Goal: Information Seeking & Learning: Learn about a topic

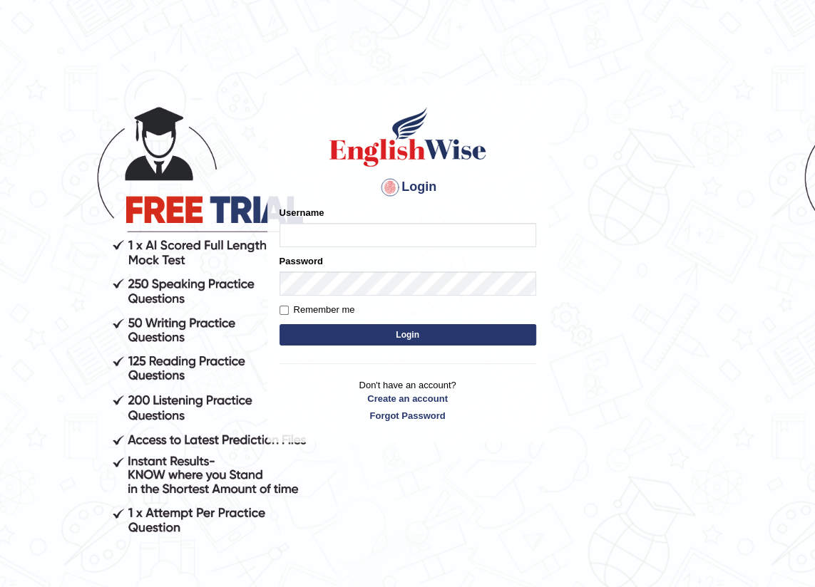
click at [384, 232] on input "Username" at bounding box center [407, 235] width 257 height 24
click at [279, 324] on button "Login" at bounding box center [407, 334] width 257 height 21
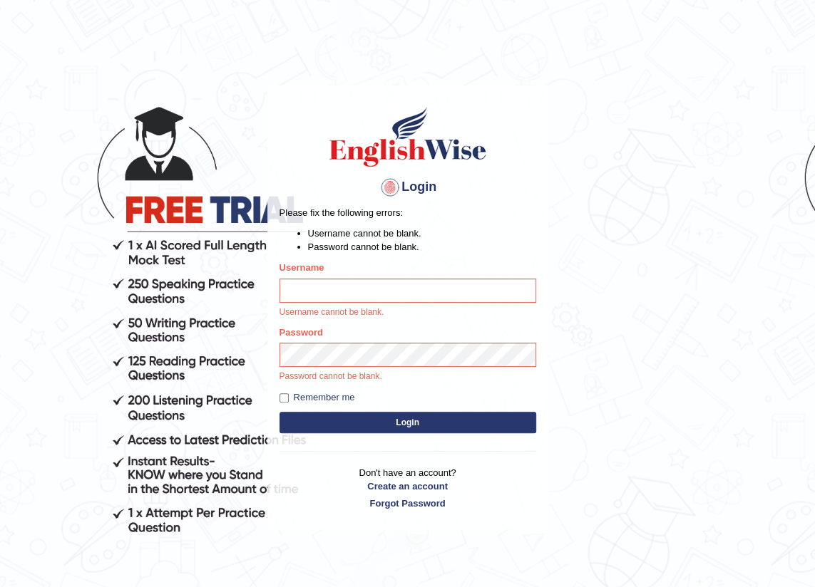
click at [282, 288] on input "Username" at bounding box center [407, 291] width 257 height 24
click at [294, 293] on input "Username" at bounding box center [407, 291] width 257 height 24
type input "Nirdosh"
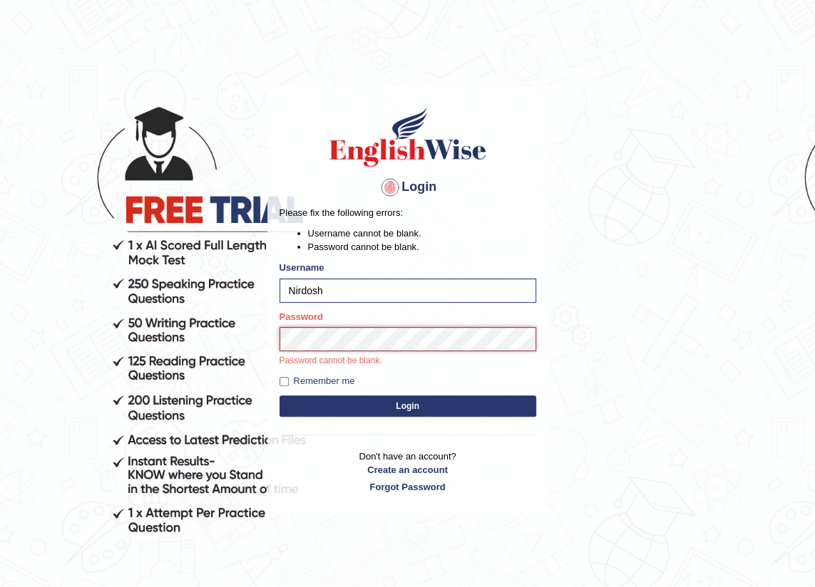
click at [279, 396] on button "Login" at bounding box center [407, 406] width 257 height 21
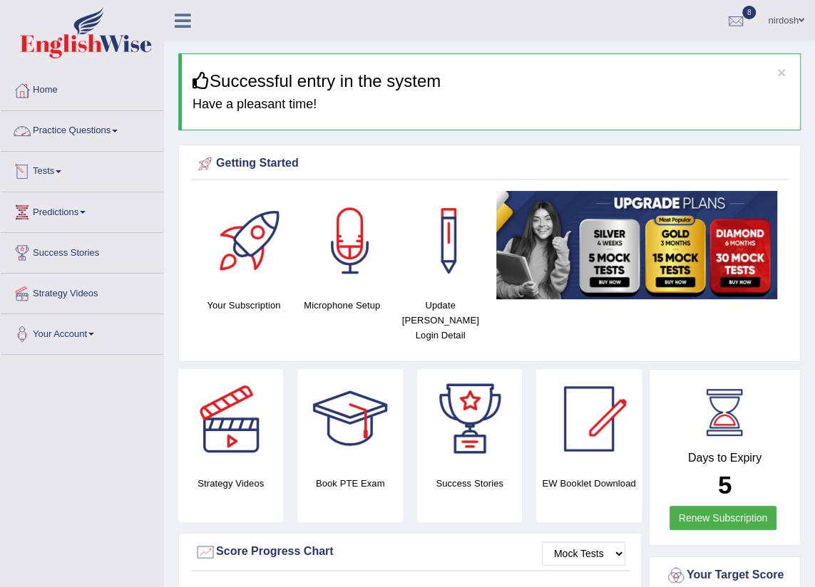
click at [46, 170] on link "Tests" at bounding box center [82, 170] width 163 height 36
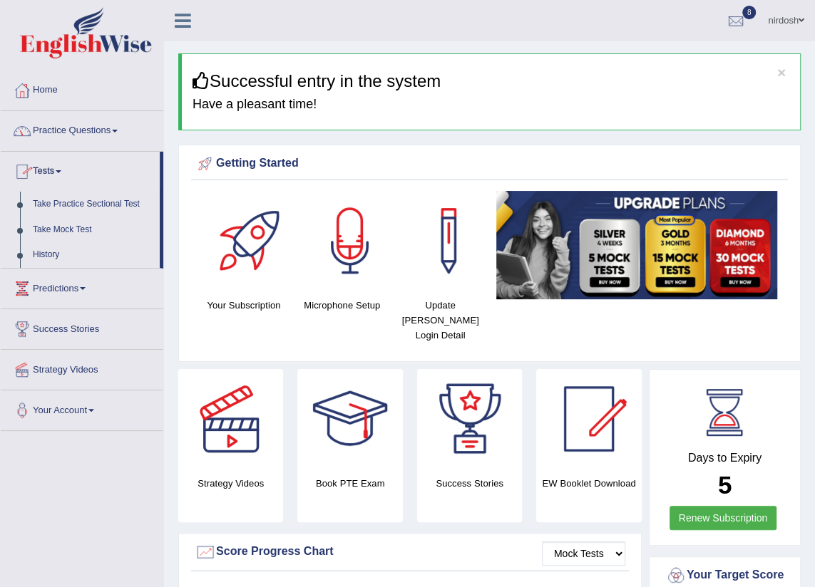
click at [81, 128] on link "Practice Questions" at bounding box center [82, 129] width 163 height 36
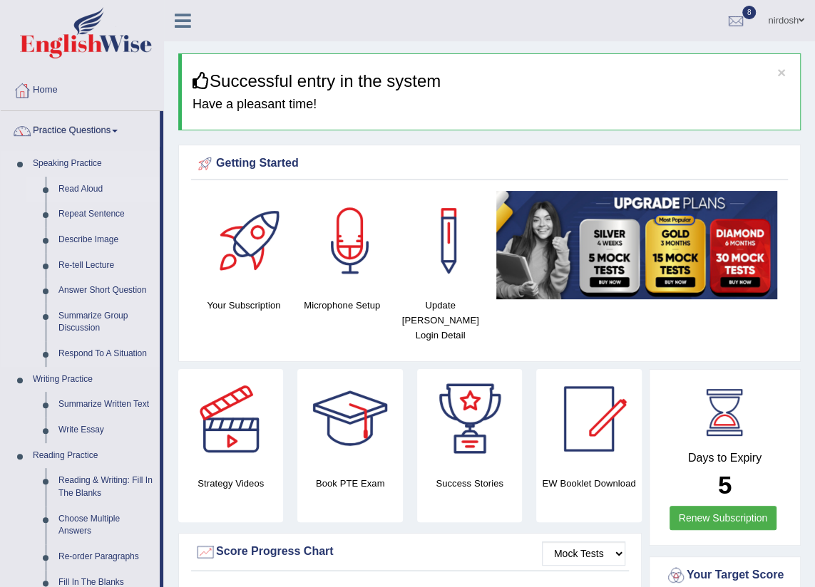
click at [82, 185] on link "Read Aloud" at bounding box center [106, 190] width 108 height 26
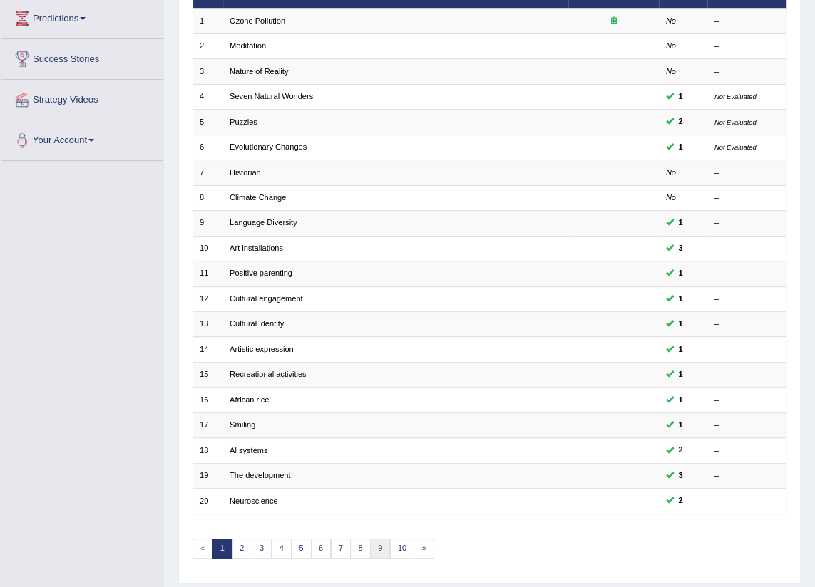
click at [385, 549] on link "9" at bounding box center [380, 549] width 21 height 20
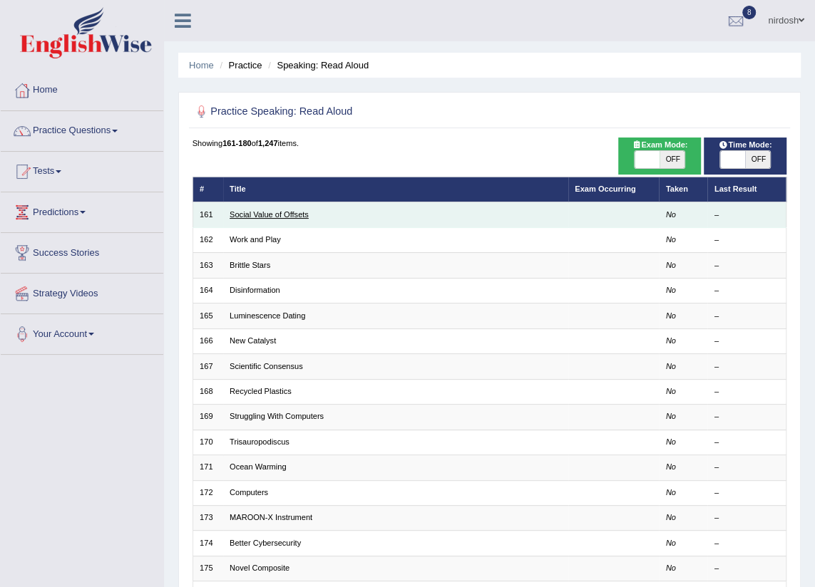
click at [283, 217] on link "Social Value of Offsets" at bounding box center [269, 214] width 79 height 9
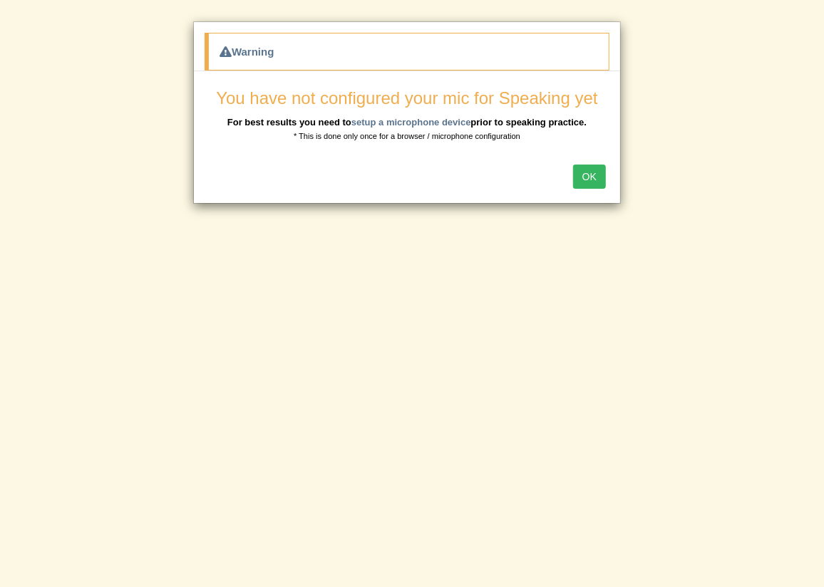
click at [592, 176] on button "OK" at bounding box center [589, 177] width 33 height 24
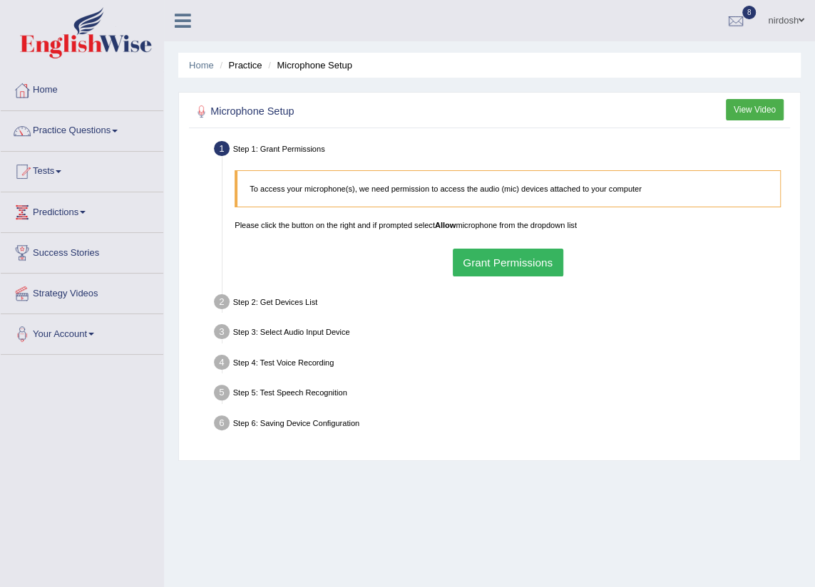
click at [525, 264] on button "Grant Permissions" at bounding box center [508, 263] width 110 height 28
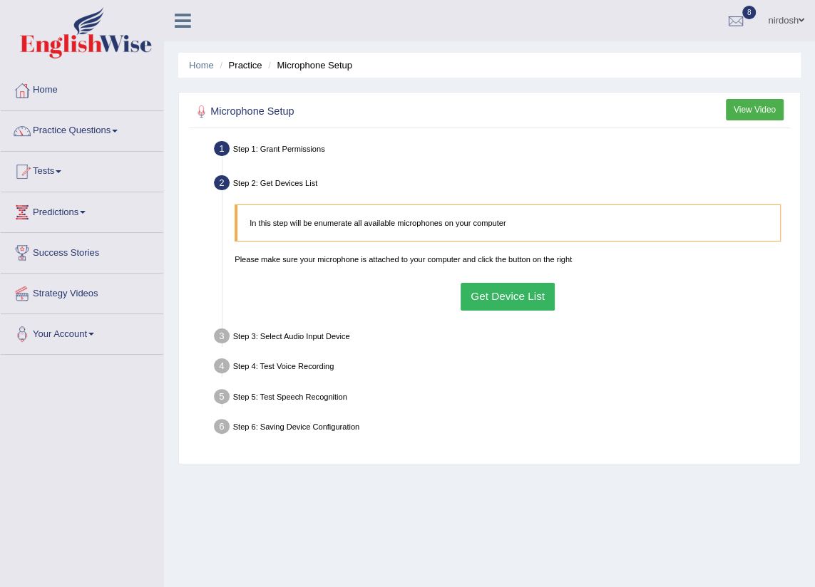
click at [523, 292] on button "Get Device List" at bounding box center [507, 297] width 95 height 28
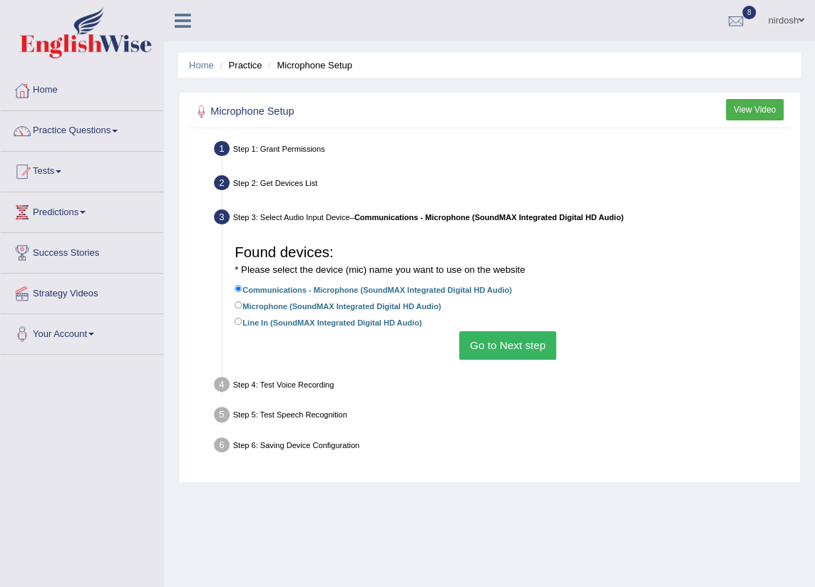
click at [509, 351] on button "Go to Next step" at bounding box center [507, 345] width 96 height 28
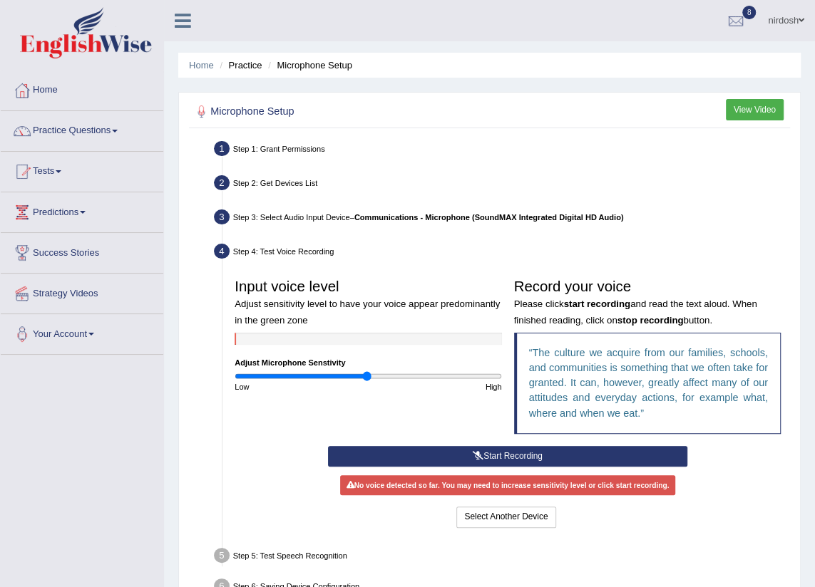
scroll to position [161, 0]
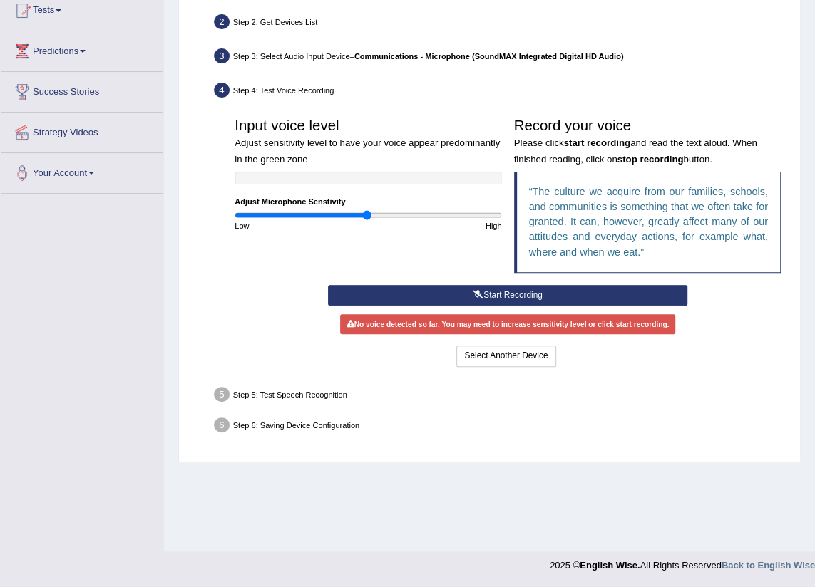
click at [500, 288] on button "Start Recording" at bounding box center [508, 295] width 360 height 21
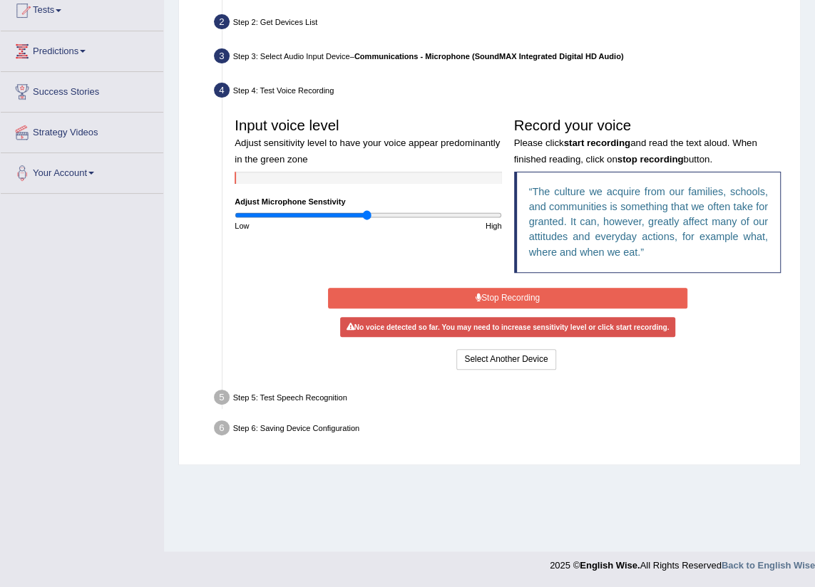
click at [499, 299] on button "Stop Recording" at bounding box center [508, 298] width 360 height 21
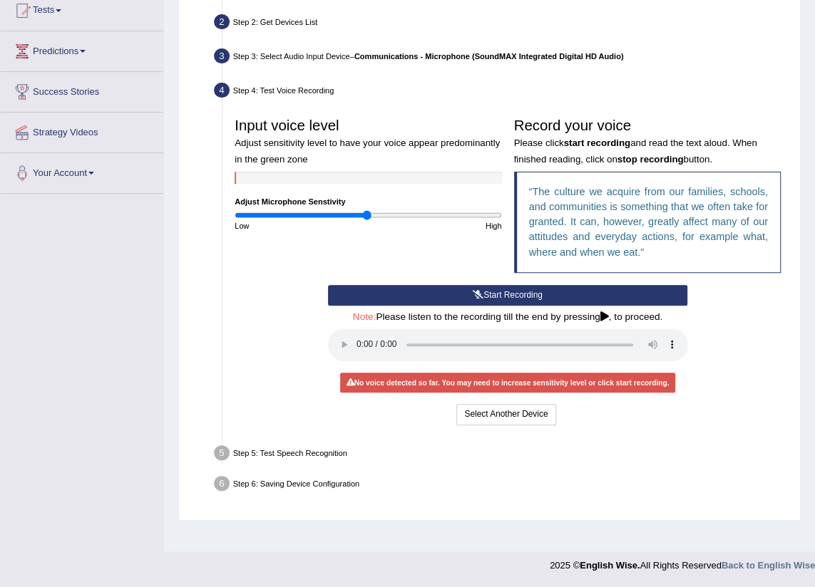
scroll to position [0, 0]
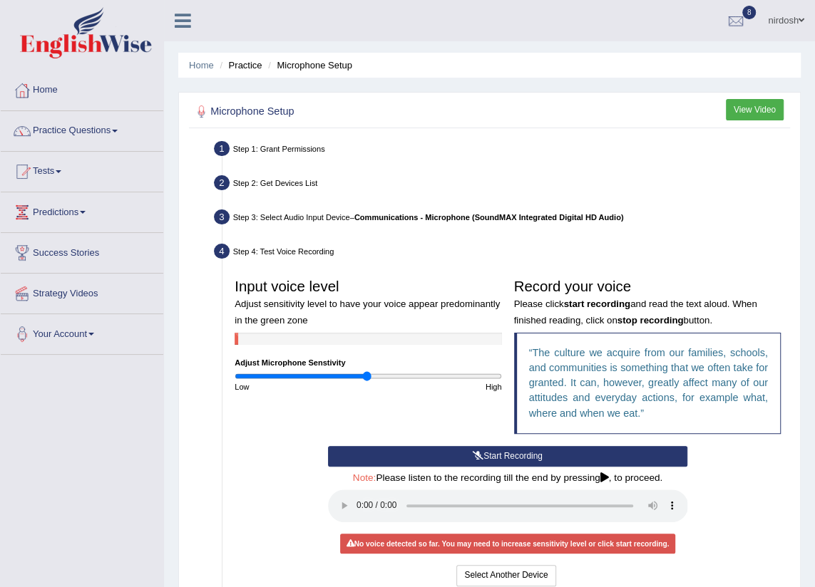
click at [760, 105] on button "View Video" at bounding box center [755, 109] width 58 height 21
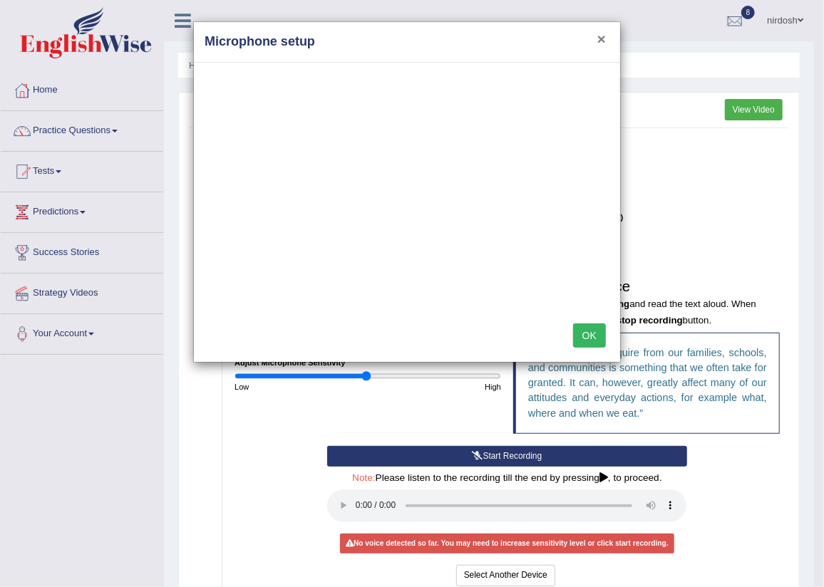
click at [602, 36] on button "×" at bounding box center [601, 38] width 9 height 15
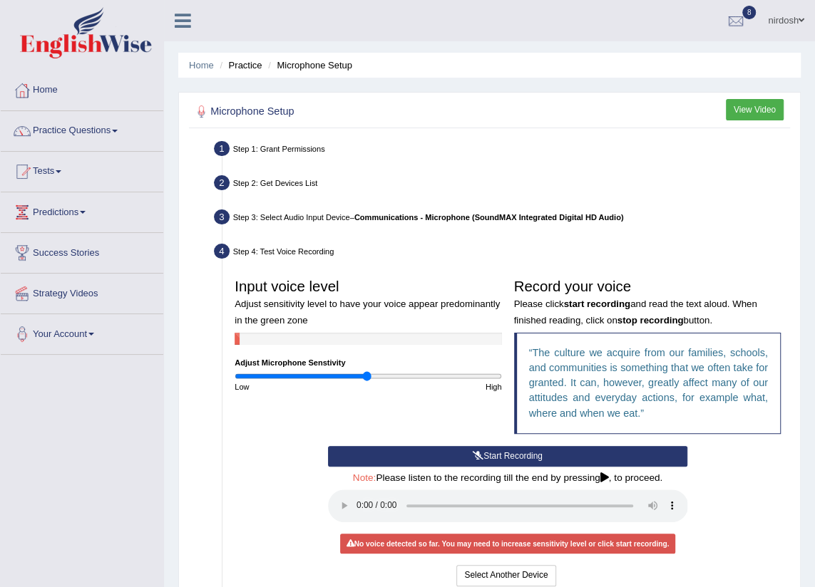
scroll to position [161, 0]
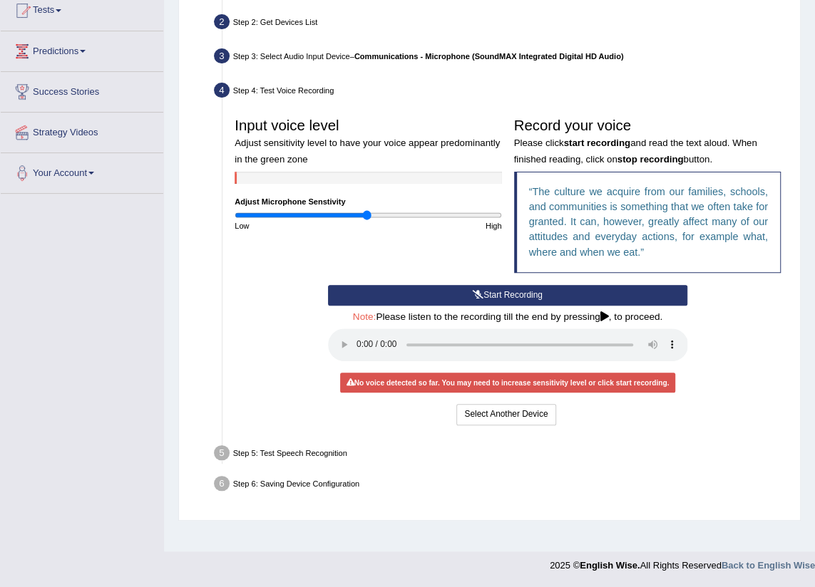
click at [482, 297] on icon at bounding box center [478, 295] width 11 height 9
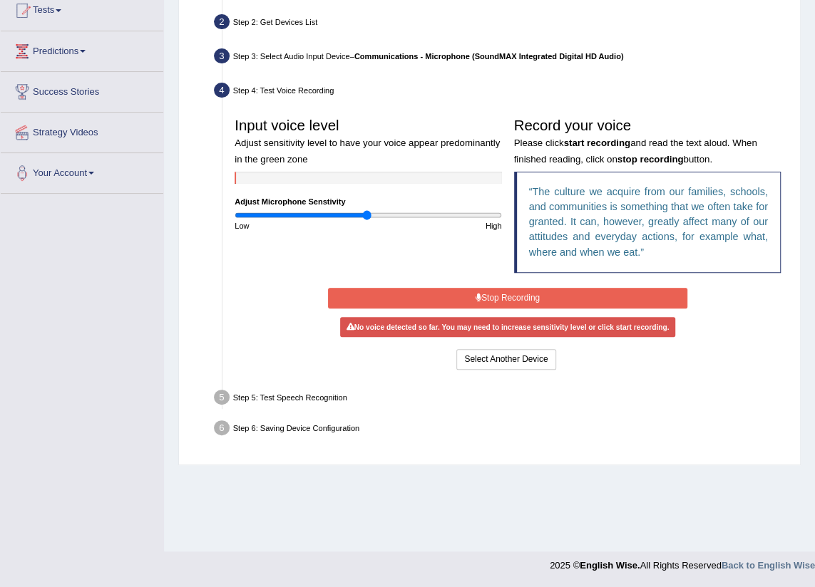
scroll to position [0, 0]
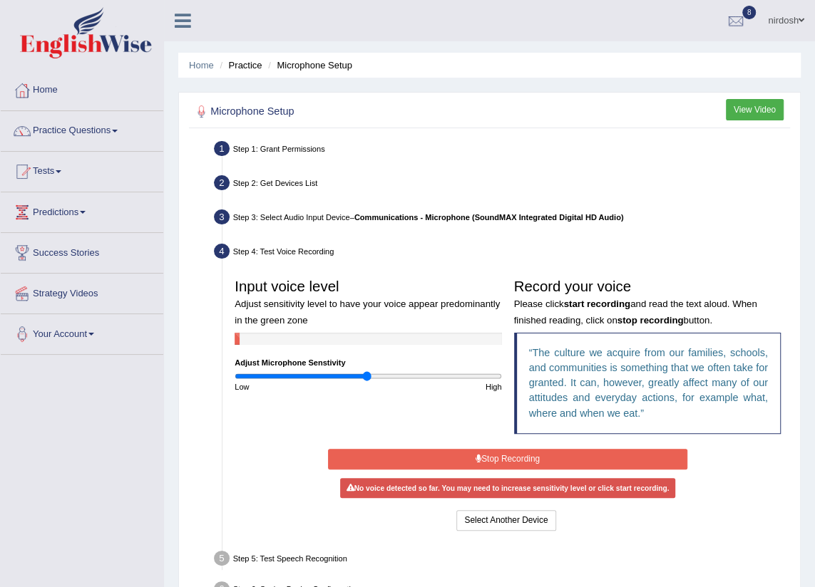
click at [763, 103] on button "View Video" at bounding box center [755, 109] width 58 height 21
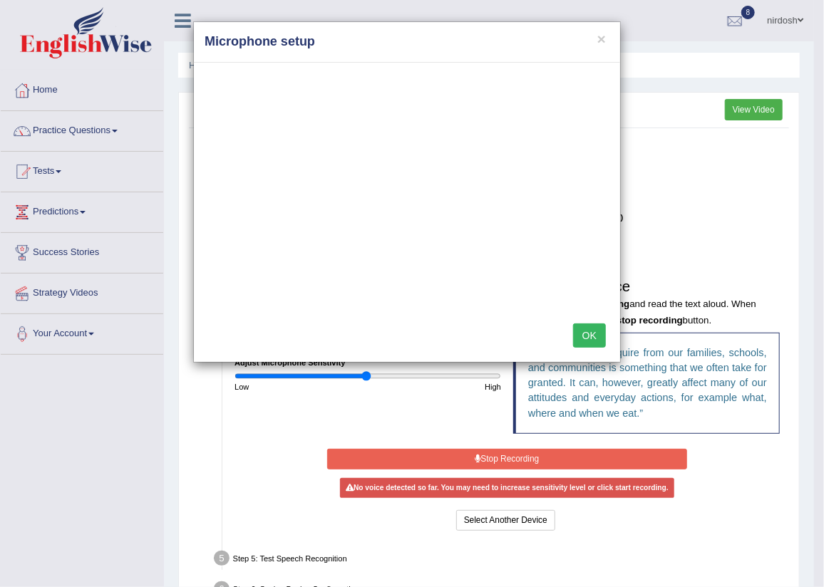
click at [589, 339] on button "OK" at bounding box center [589, 336] width 33 height 24
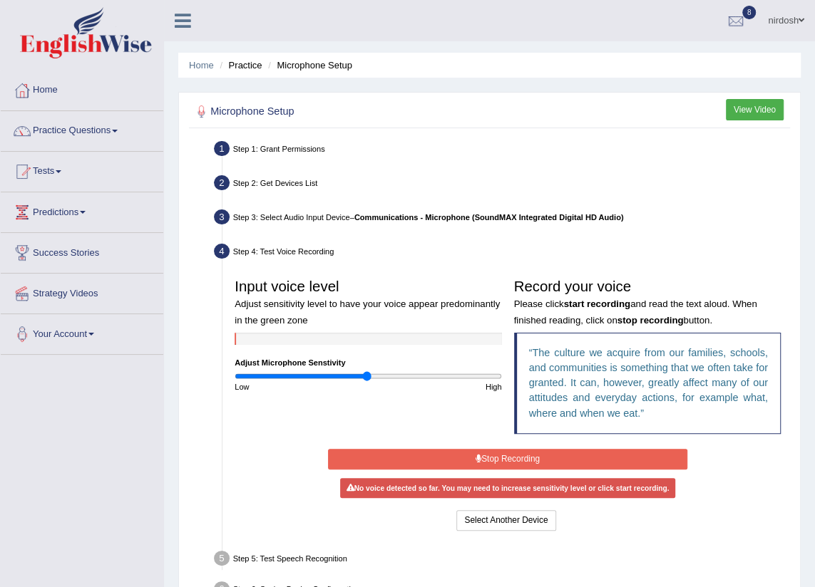
scroll to position [129, 0]
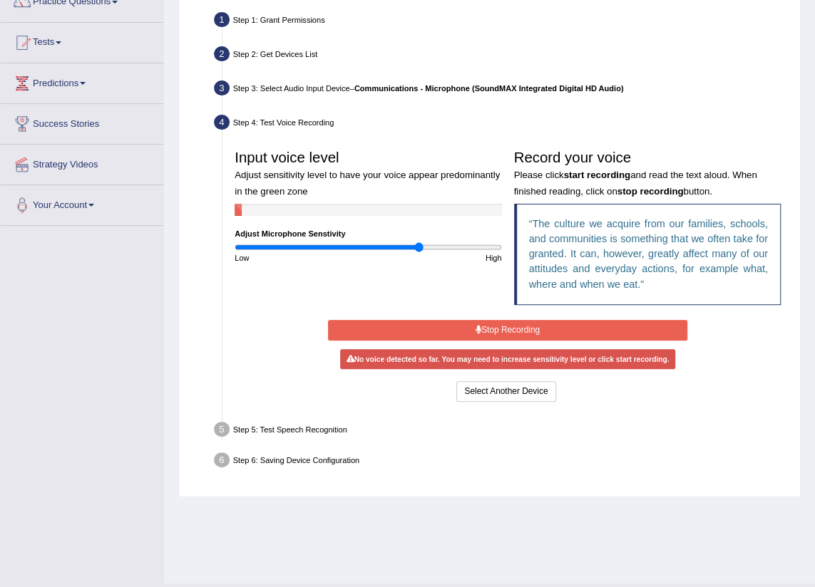
drag, startPoint x: 368, startPoint y: 249, endPoint x: 418, endPoint y: 257, distance: 50.5
type input "1.4"
click at [418, 252] on input "range" at bounding box center [368, 247] width 267 height 10
click at [490, 334] on button "Stop Recording" at bounding box center [508, 330] width 360 height 21
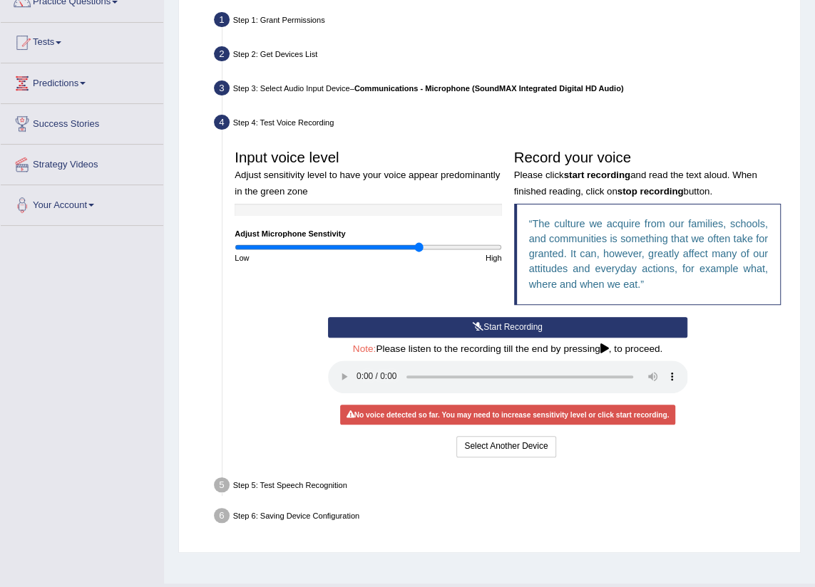
click at [514, 319] on button "Start Recording" at bounding box center [508, 327] width 360 height 21
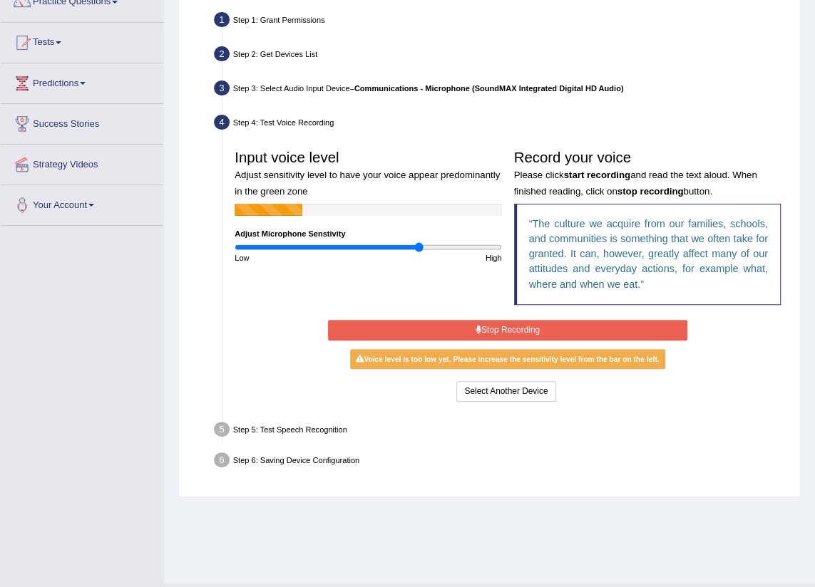
click at [492, 320] on button "Stop Recording" at bounding box center [508, 330] width 360 height 21
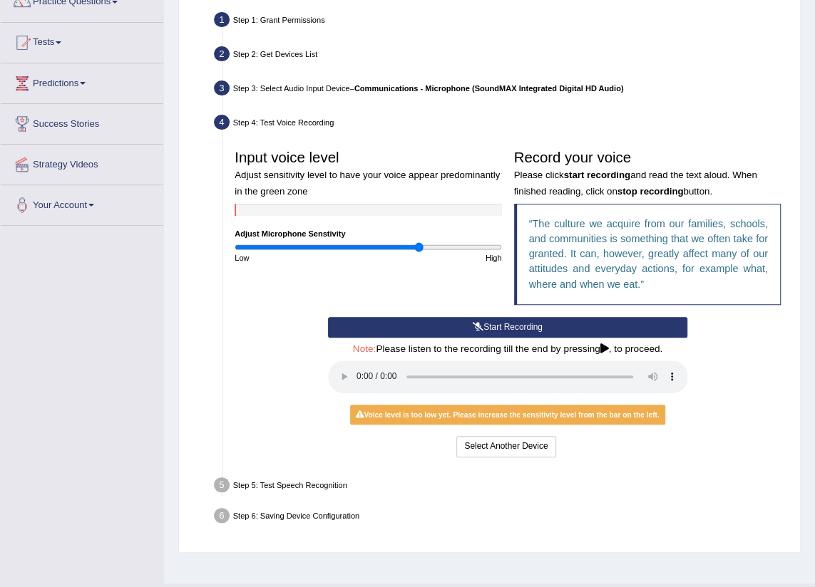
click at [520, 328] on button "Start Recording" at bounding box center [508, 327] width 360 height 21
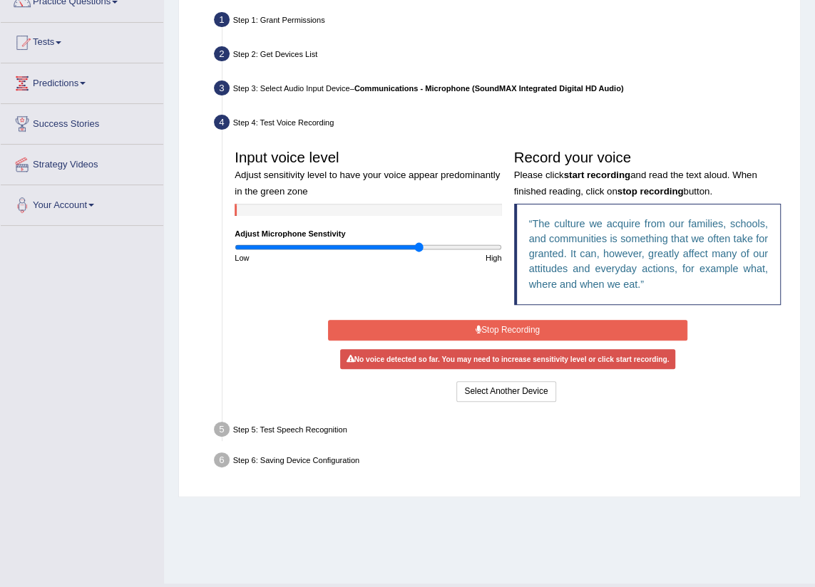
click at [520, 328] on button "Stop Recording" at bounding box center [508, 330] width 360 height 21
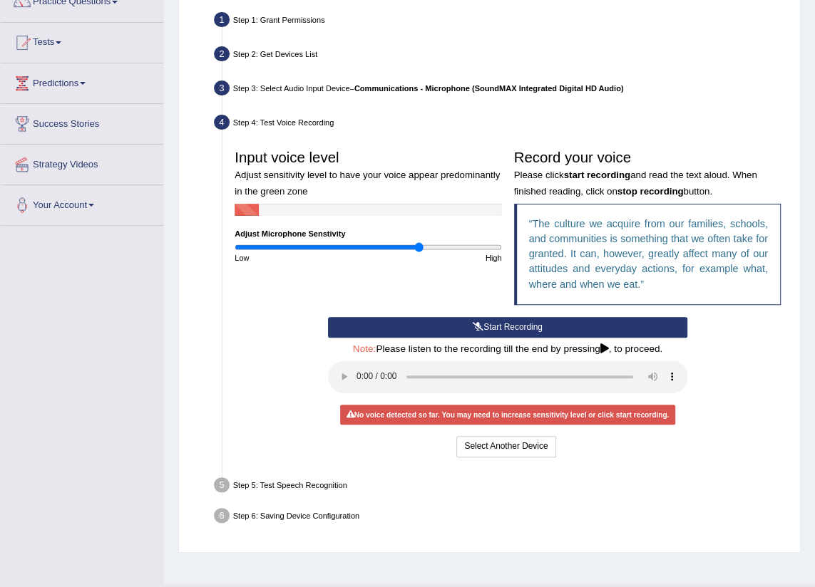
click at [520, 328] on button "Start Recording" at bounding box center [508, 327] width 360 height 21
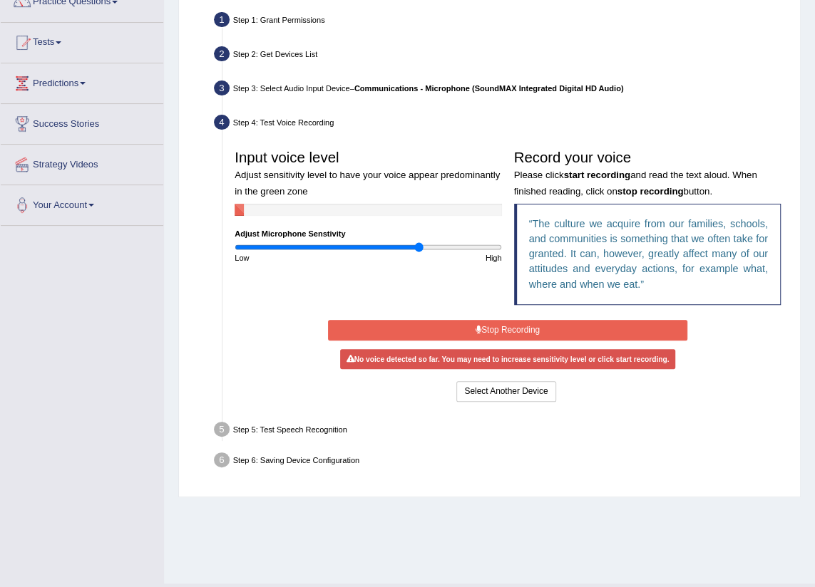
scroll to position [0, 0]
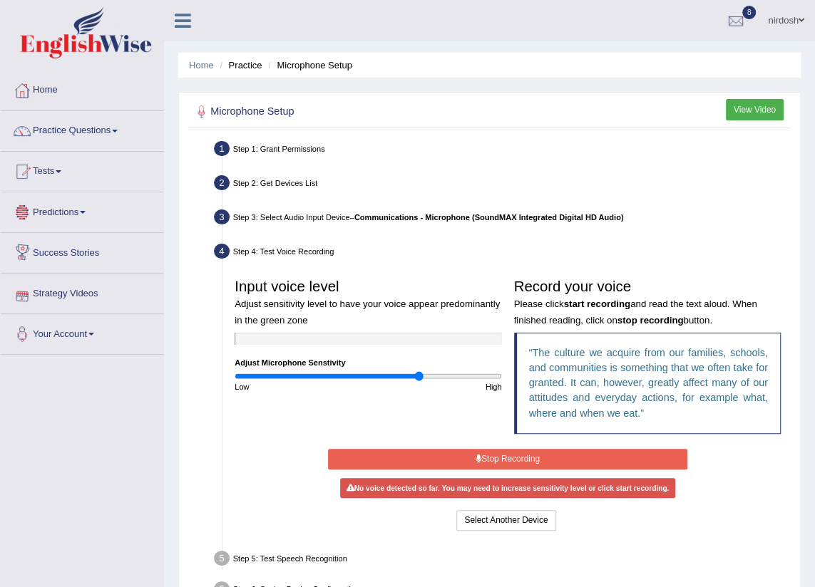
click at [797, 17] on link "nirdosh" at bounding box center [786, 18] width 58 height 37
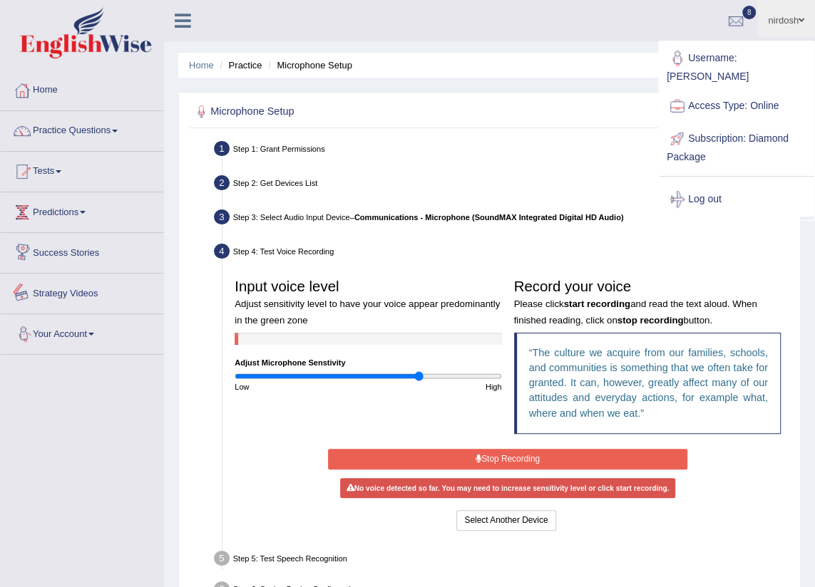
click at [51, 333] on link "Your Account" at bounding box center [82, 332] width 163 height 36
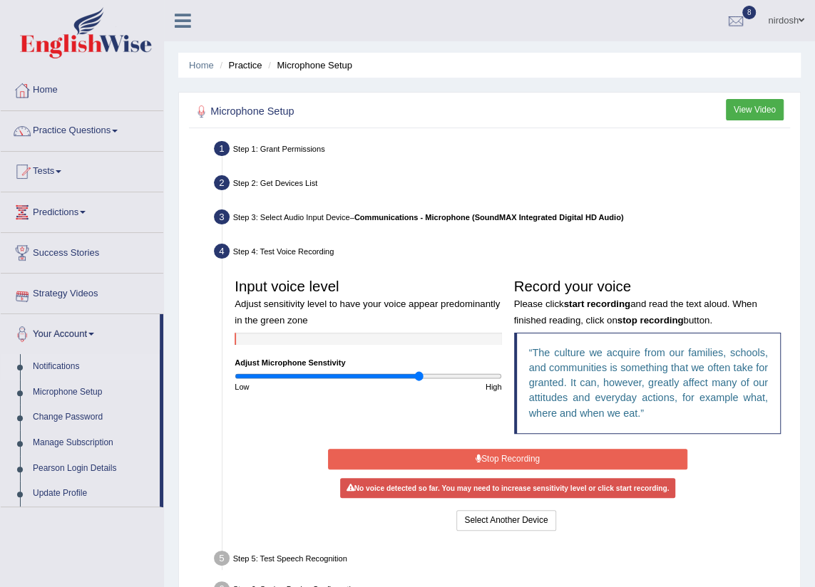
scroll to position [64, 0]
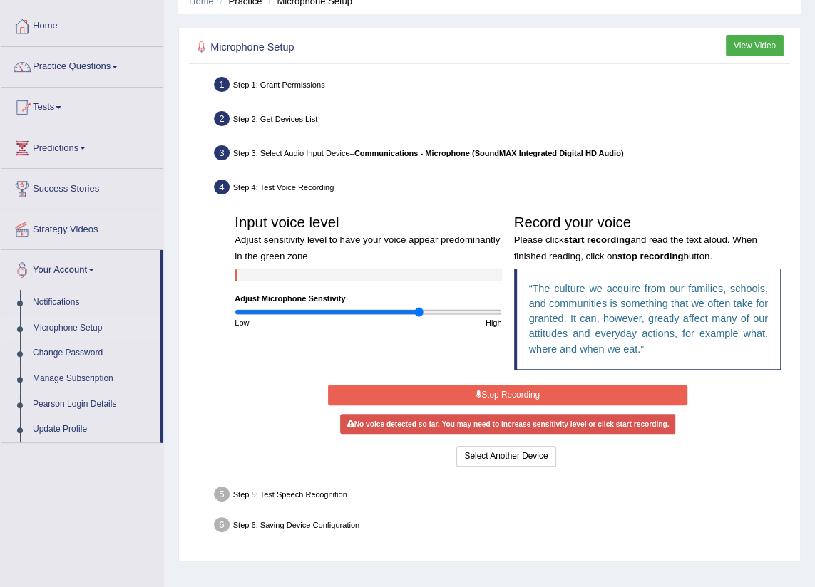
click at [84, 323] on link "Microphone Setup" at bounding box center [92, 329] width 133 height 26
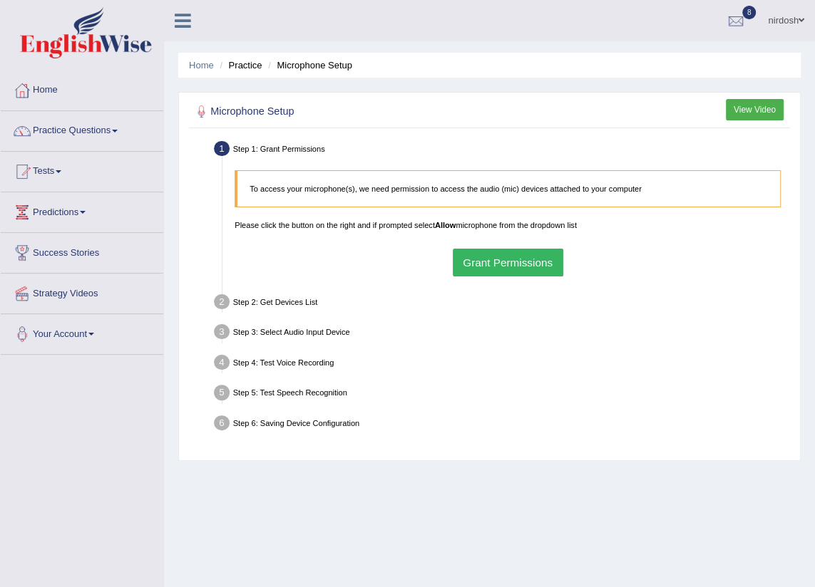
click at [519, 264] on button "Grant Permissions" at bounding box center [508, 263] width 110 height 28
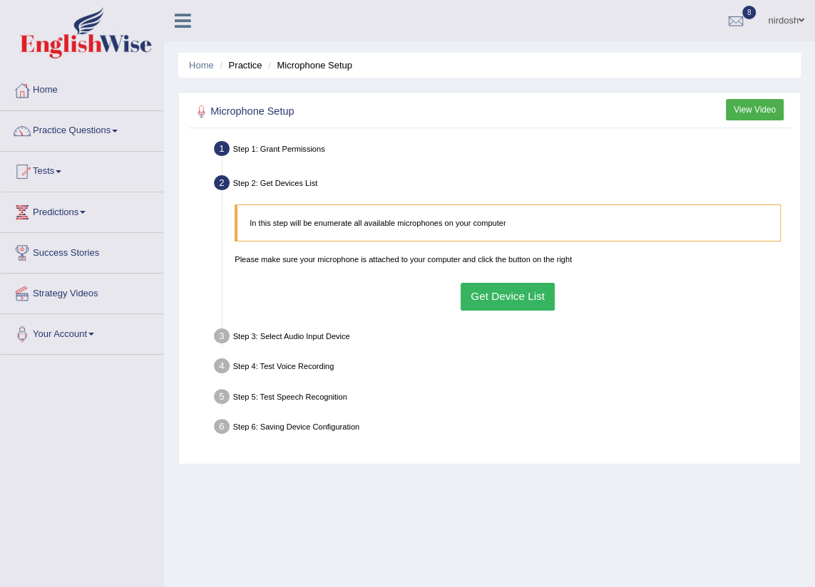
click at [495, 298] on button "Get Device List" at bounding box center [507, 297] width 95 height 28
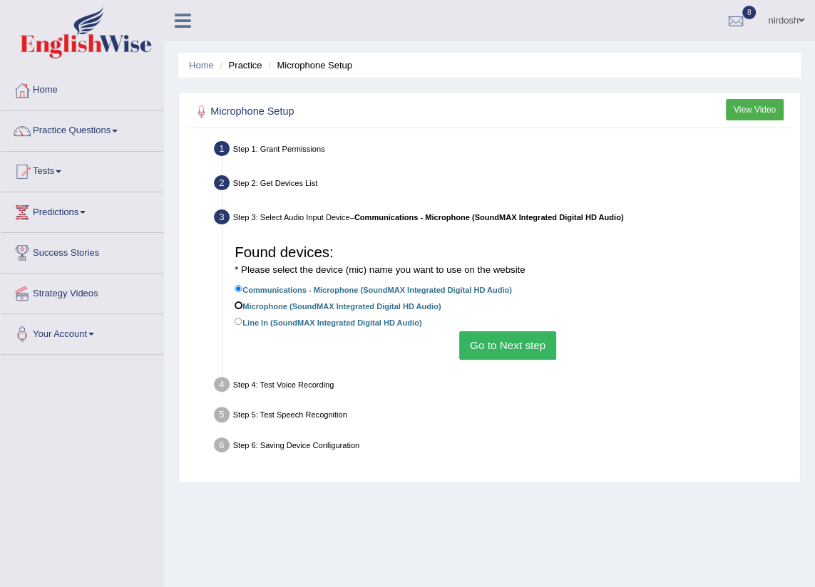
click at [236, 307] on input "Microphone (SoundMAX Integrated Digital HD Audio)" at bounding box center [239, 306] width 8 height 8
radio input "true"
click at [509, 341] on button "Go to Next step" at bounding box center [507, 345] width 96 height 28
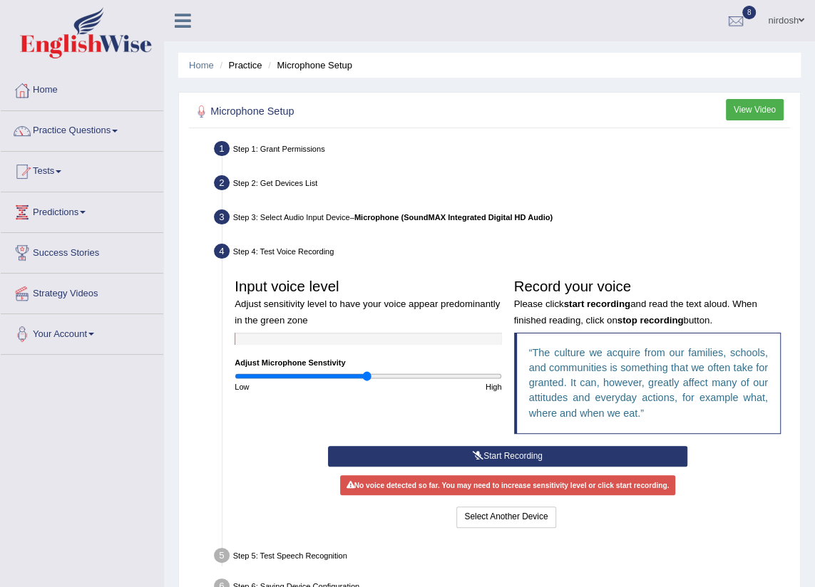
scroll to position [129, 0]
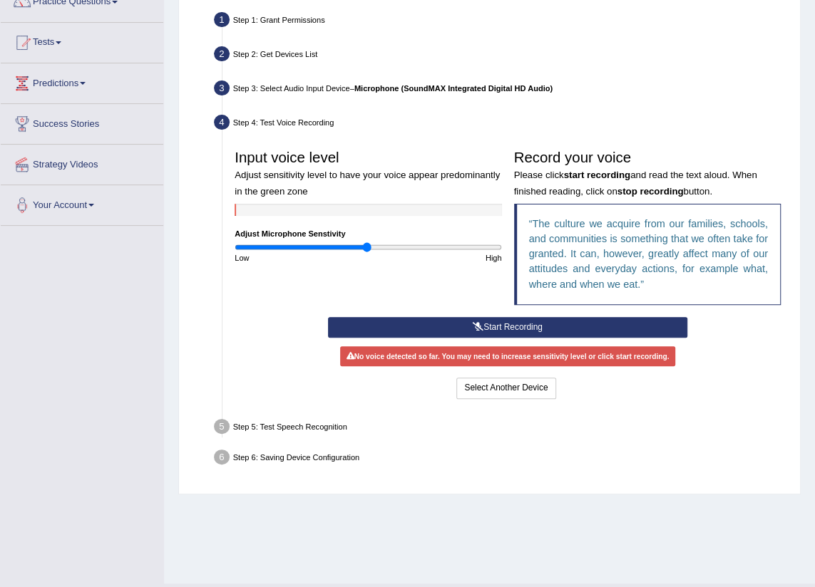
click at [490, 327] on button "Start Recording" at bounding box center [508, 327] width 360 height 21
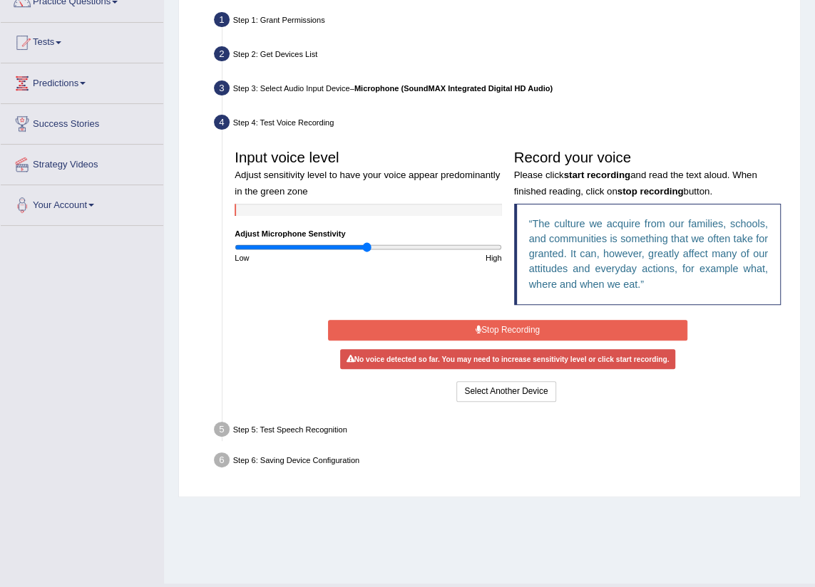
click at [468, 327] on button "Stop Recording" at bounding box center [508, 330] width 360 height 21
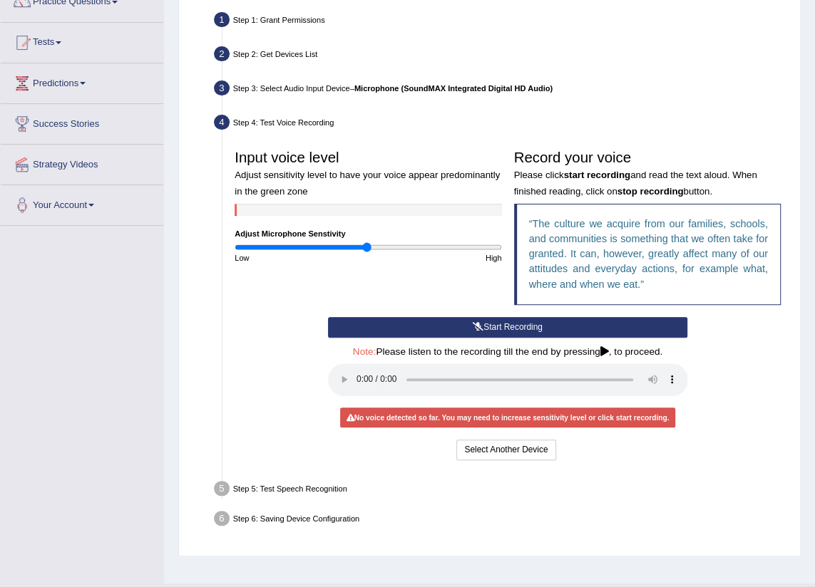
click at [469, 329] on button "Start Recording" at bounding box center [508, 327] width 360 height 21
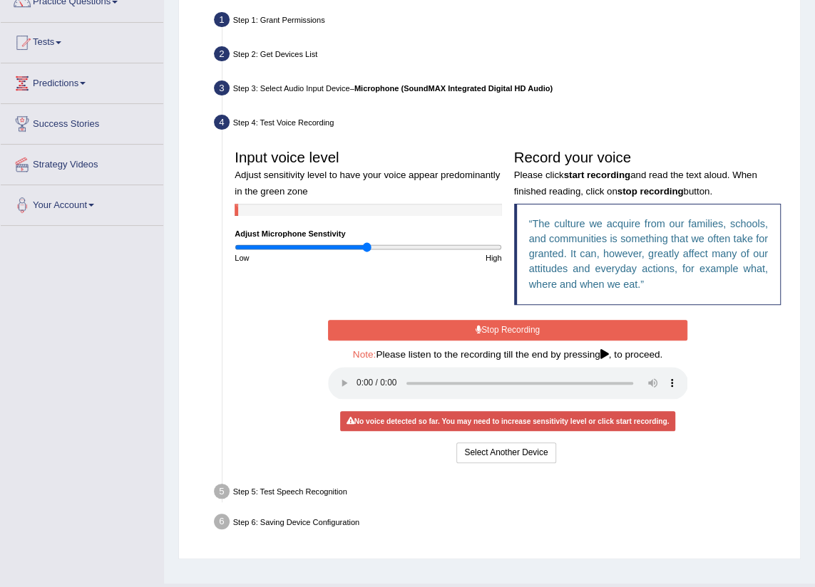
click at [470, 329] on button "Stop Recording" at bounding box center [508, 330] width 360 height 21
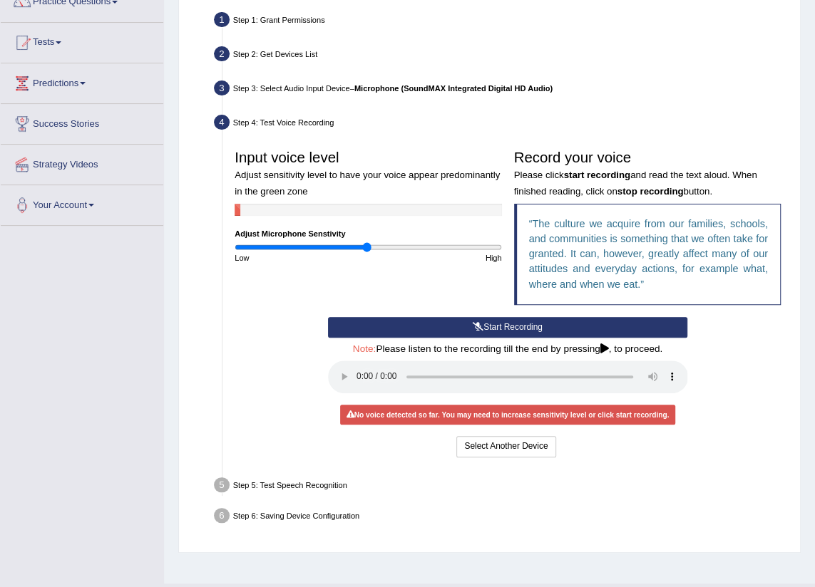
click at [470, 329] on button "Start Recording" at bounding box center [508, 327] width 360 height 21
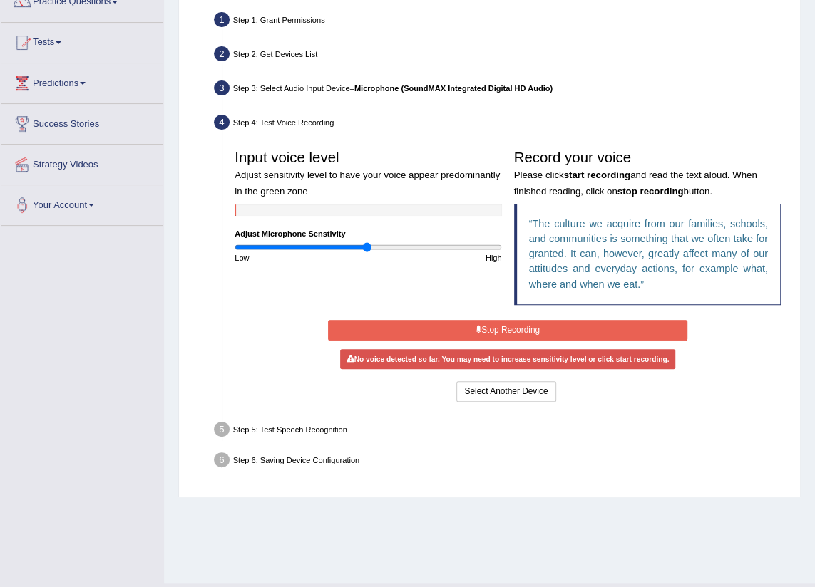
scroll to position [161, 0]
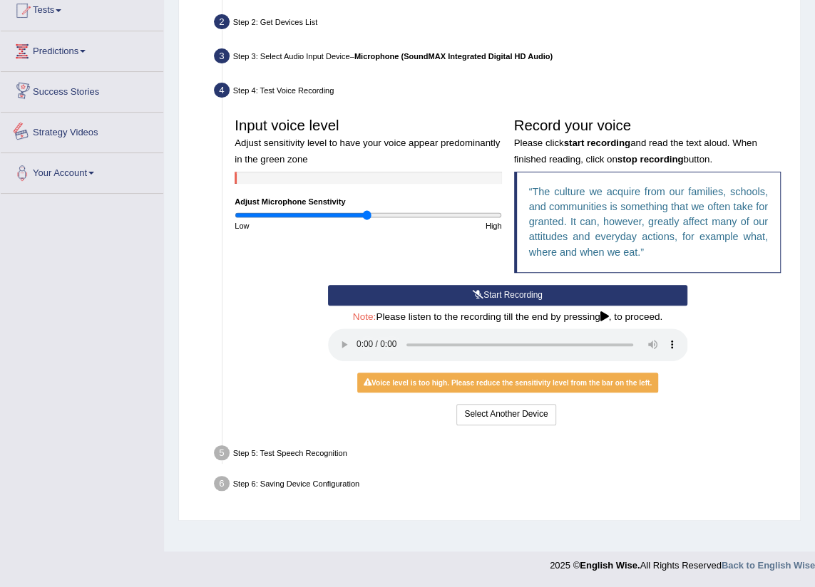
click at [289, 175] on div at bounding box center [368, 178] width 267 height 12
click at [783, 334] on div "Start Recording Stop Recording Note: Please listen to the recording till the en…" at bounding box center [508, 356] width 558 height 143
click at [385, 214] on input "range" at bounding box center [368, 215] width 267 height 10
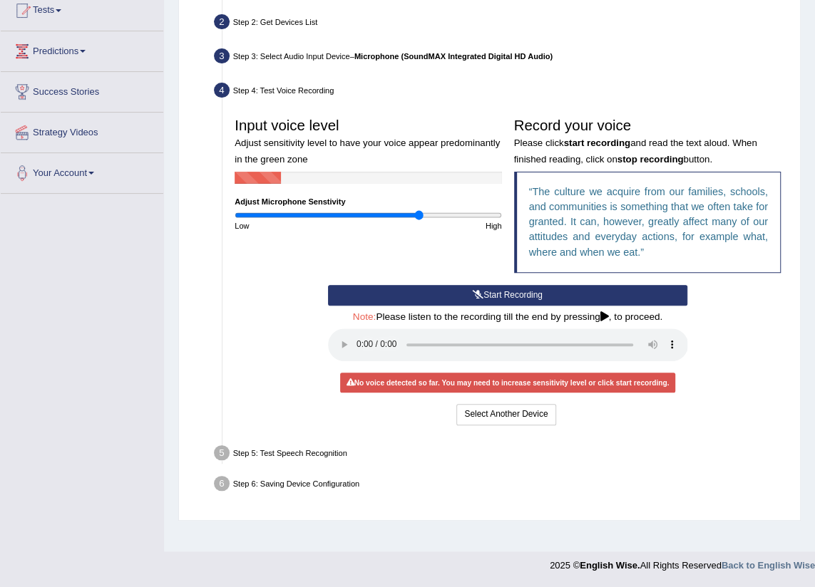
type input "1.4"
click at [418, 214] on input "range" at bounding box center [368, 215] width 267 height 10
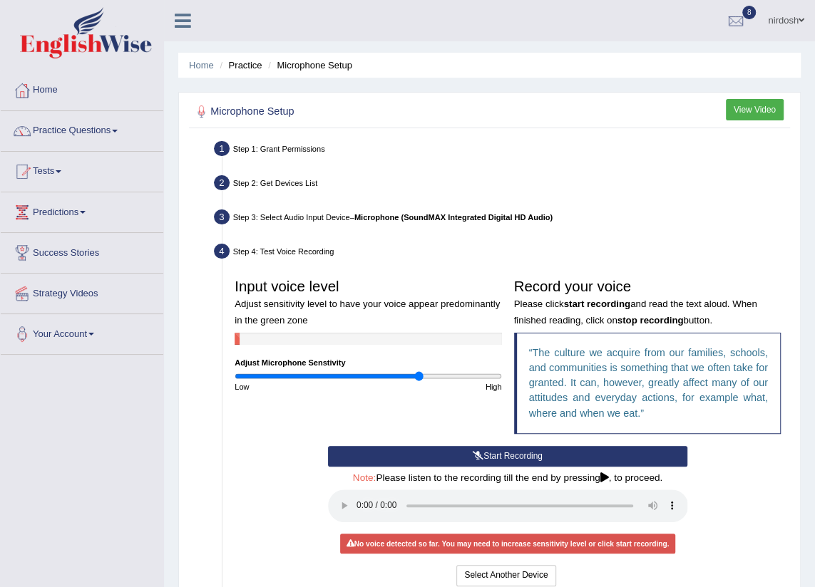
click at [788, 14] on link "nirdosh" at bounding box center [786, 18] width 58 height 37
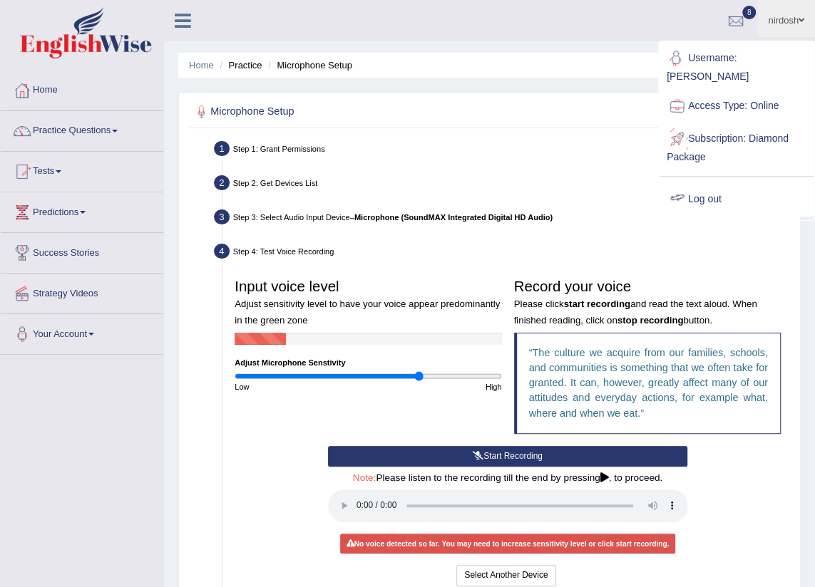
click at [711, 183] on link "Log out" at bounding box center [736, 199] width 154 height 33
